Goal: Register for event/course

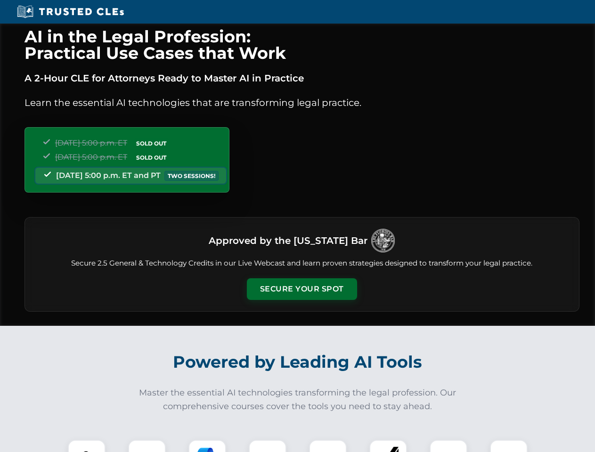
click at [302, 289] on button "Secure Your Spot" at bounding box center [302, 289] width 110 height 22
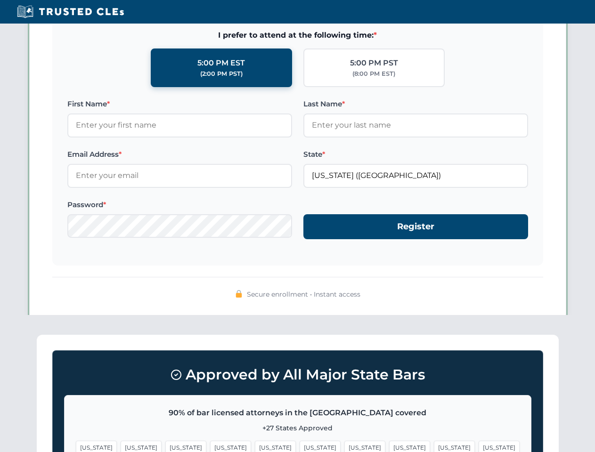
click at [300, 446] on span "[US_STATE]" at bounding box center [320, 448] width 41 height 14
click at [344, 446] on span "[US_STATE]" at bounding box center [364, 448] width 41 height 14
click at [434, 446] on span "[US_STATE]" at bounding box center [454, 448] width 41 height 14
